Goal: Task Accomplishment & Management: Use online tool/utility

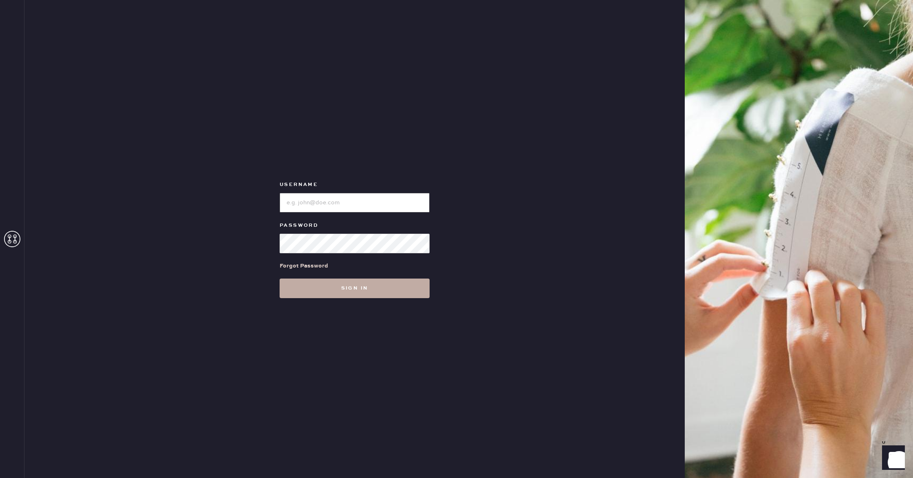
type input "reformationhenderson"
click at [319, 291] on button "Sign in" at bounding box center [355, 289] width 150 height 20
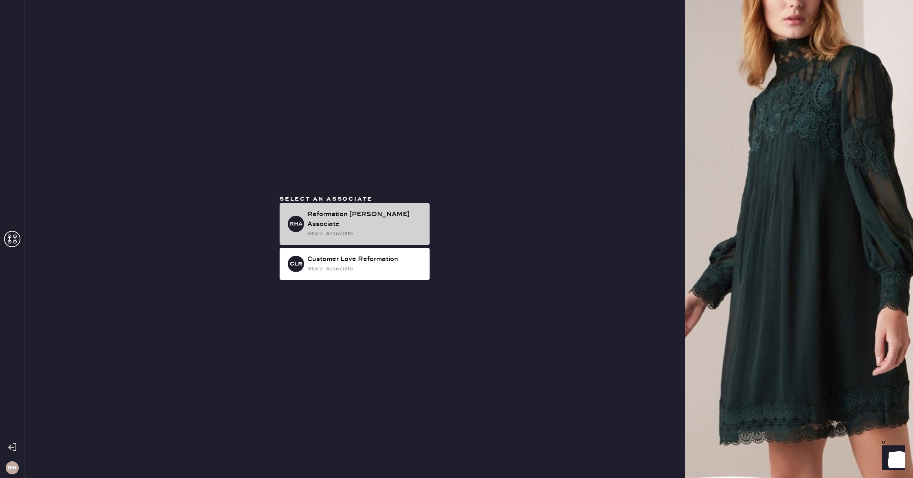
click at [314, 236] on div "RHA Reformation [PERSON_NAME] Associate store_associate" at bounding box center [355, 224] width 150 height 42
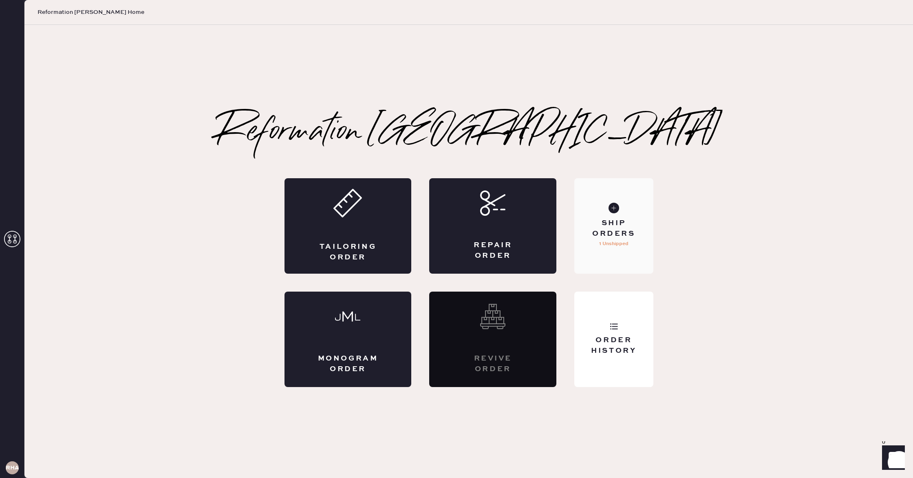
click at [603, 197] on div "Ship Orders 1 Unshipped" at bounding box center [614, 225] width 79 height 95
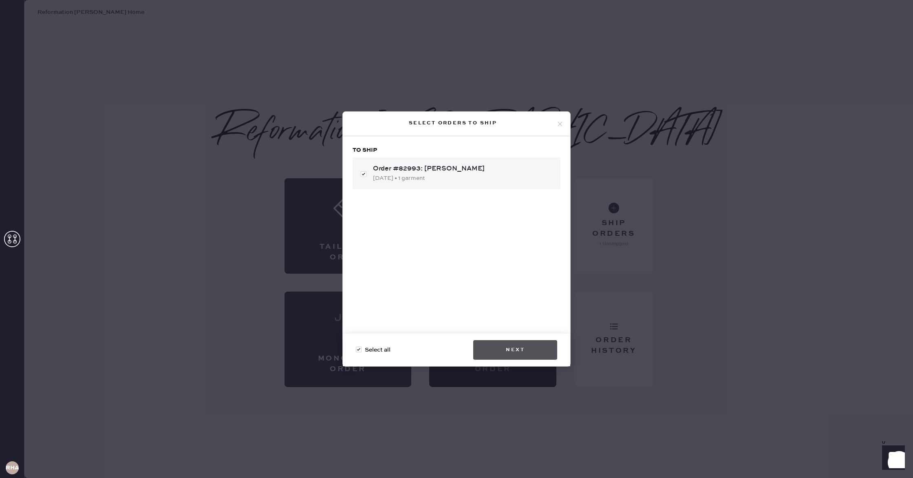
click at [540, 352] on button "Next" at bounding box center [515, 350] width 84 height 20
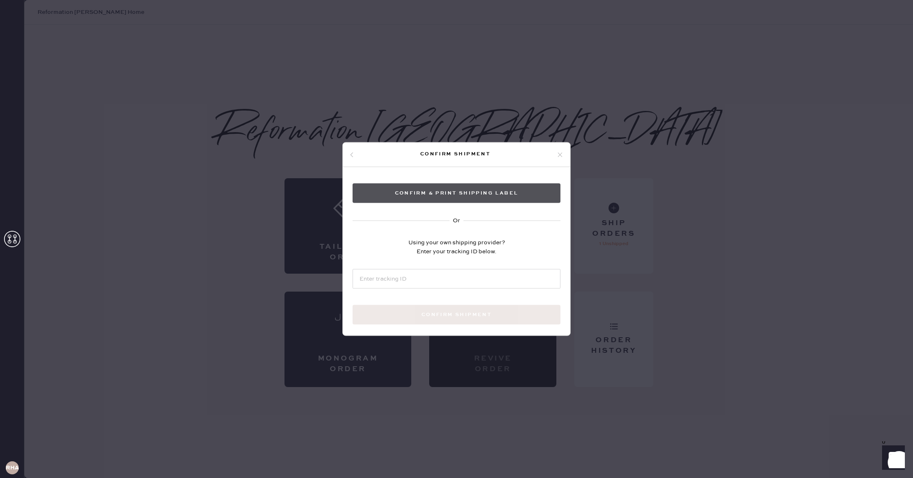
click at [491, 202] on button "Confirm & Print shipping label" at bounding box center [457, 194] width 208 height 20
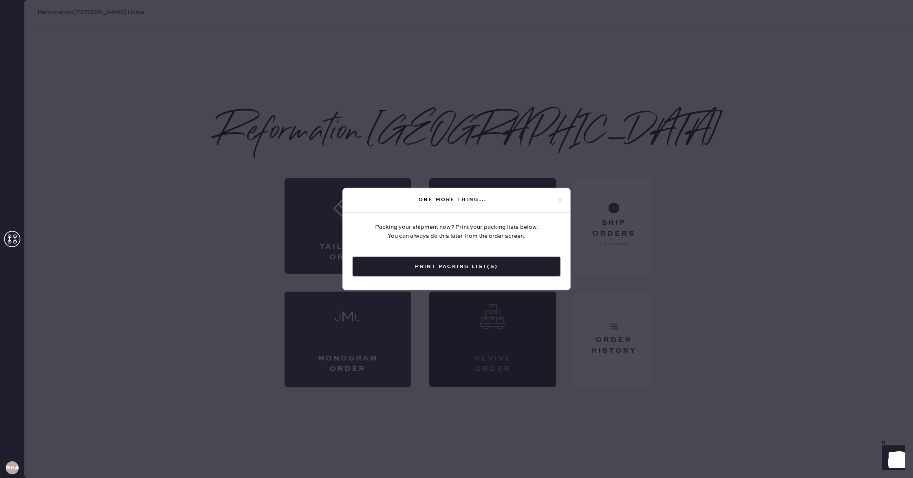
click at [462, 270] on button "Print Packing List(s)" at bounding box center [457, 267] width 208 height 20
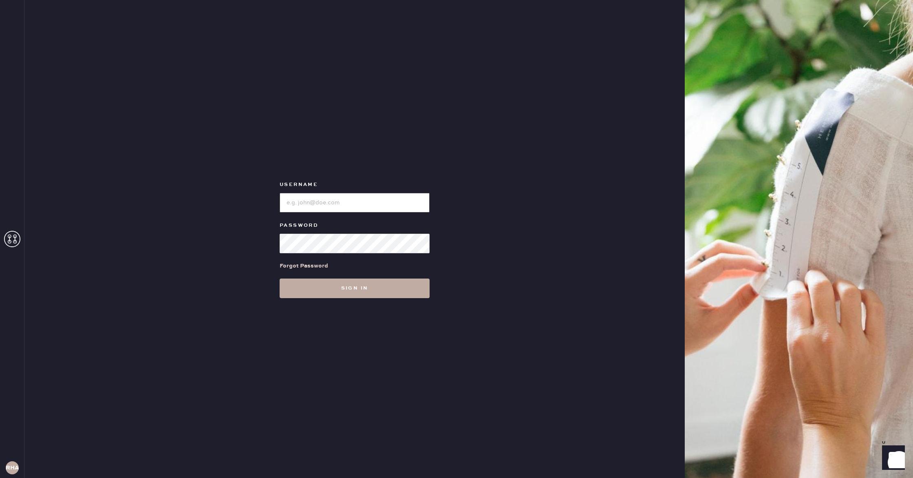
type input "reformationhenderson"
click at [336, 290] on button "Sign in" at bounding box center [355, 289] width 150 height 20
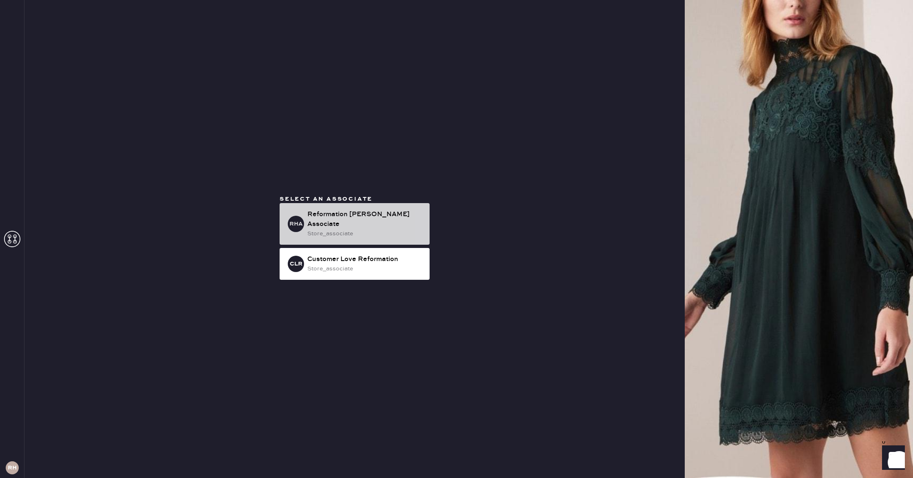
click at [390, 222] on div "Reformation [PERSON_NAME] Associate" at bounding box center [365, 220] width 116 height 20
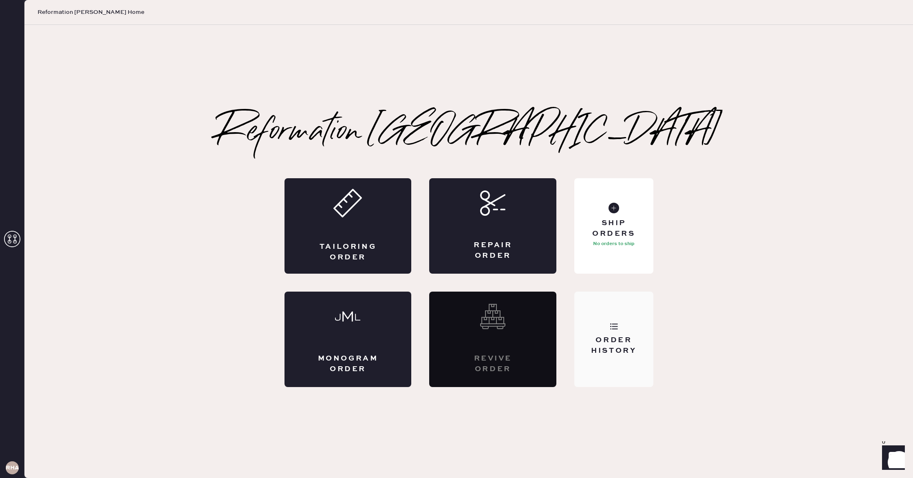
click at [610, 337] on div "Order History" at bounding box center [614, 345] width 66 height 20
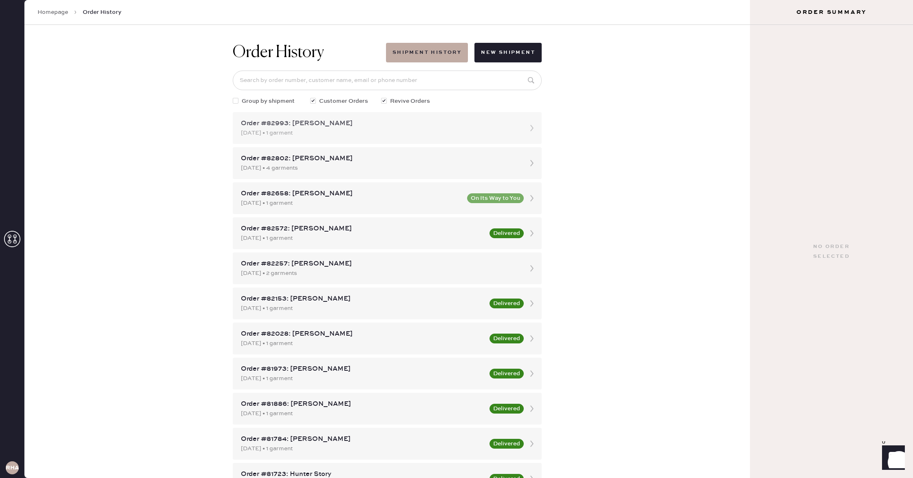
click at [334, 127] on div "Order #82993: [PERSON_NAME]" at bounding box center [380, 124] width 278 height 10
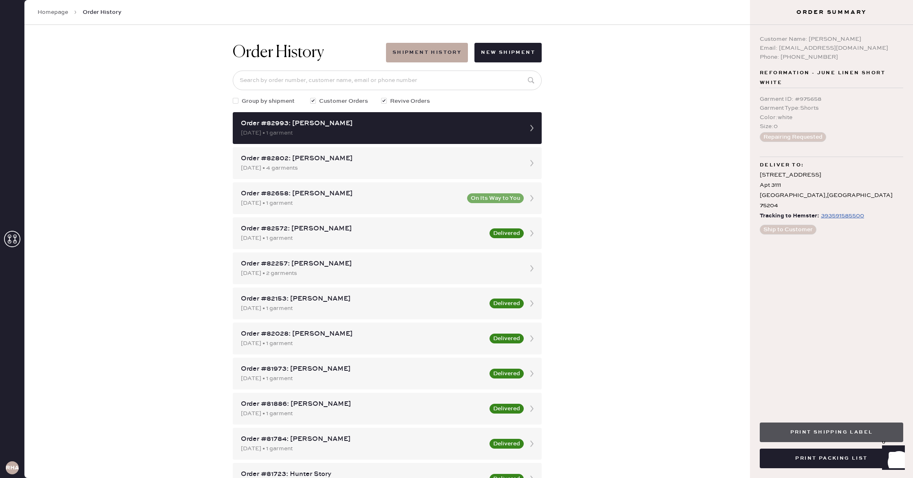
click at [862, 431] on button "Print Shipping Label" at bounding box center [832, 432] width 144 height 20
